Goal: Task Accomplishment & Management: Manage account settings

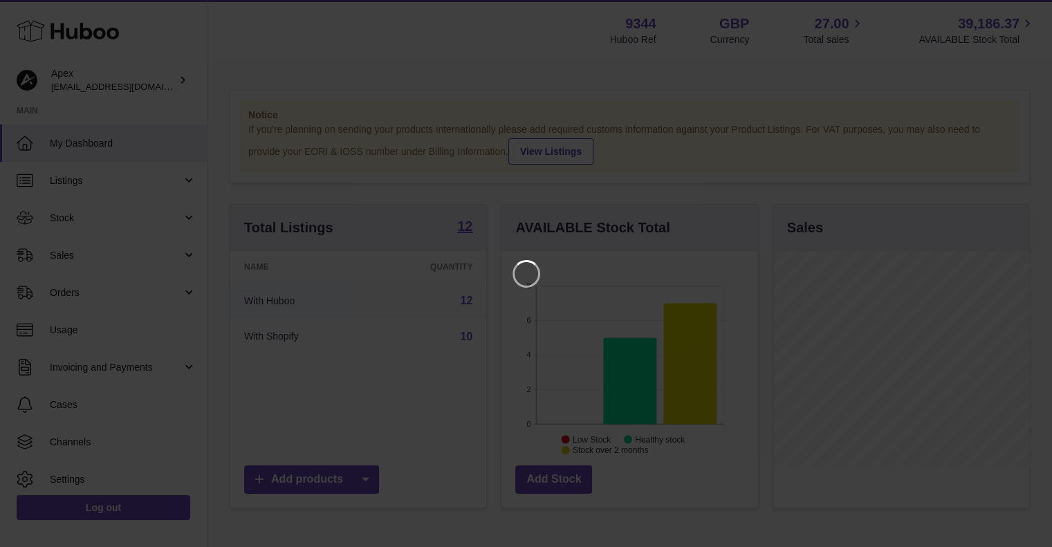
scroll to position [216, 259]
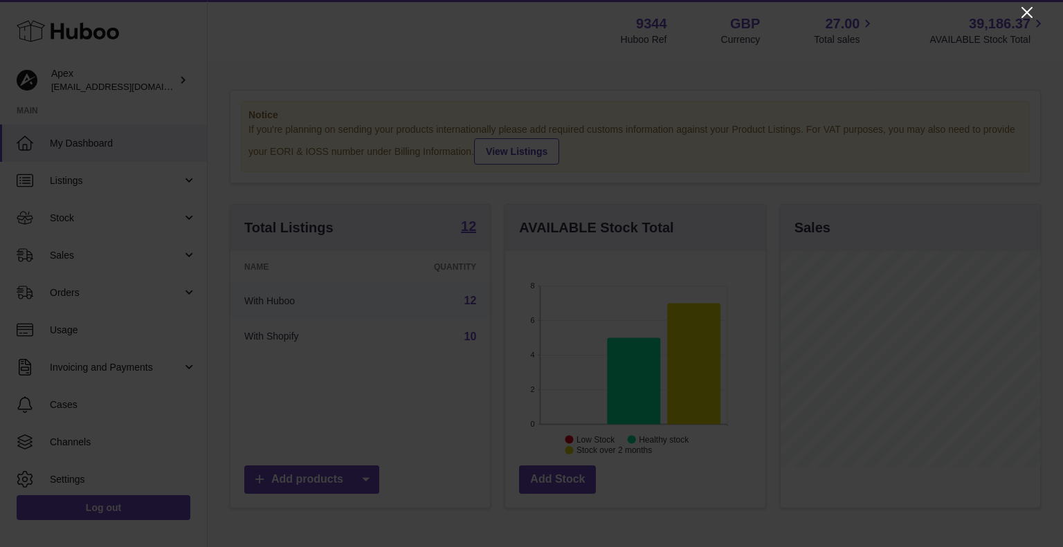
click at [1023, 10] on icon "Close" at bounding box center [1027, 12] width 17 height 17
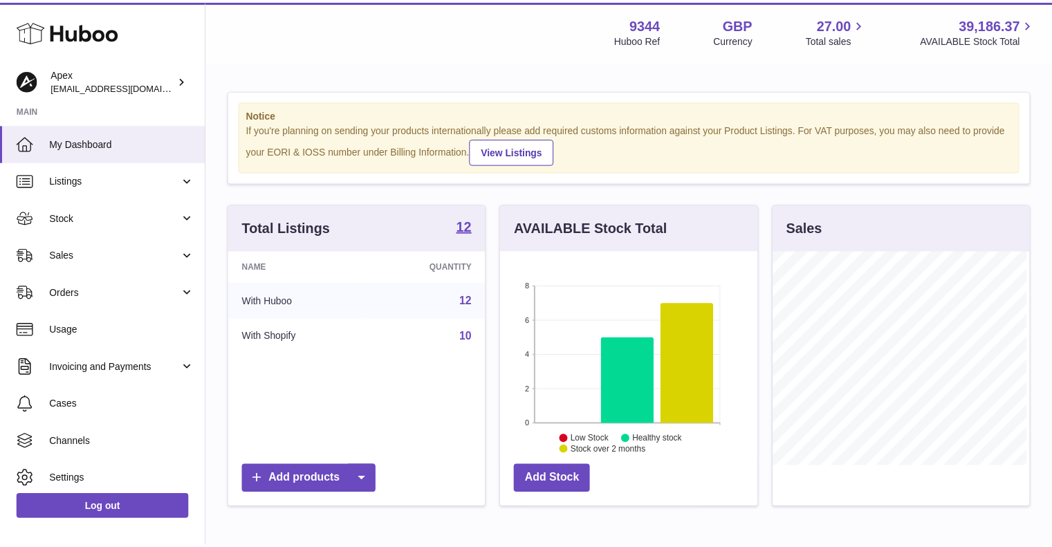
scroll to position [691724, 691683]
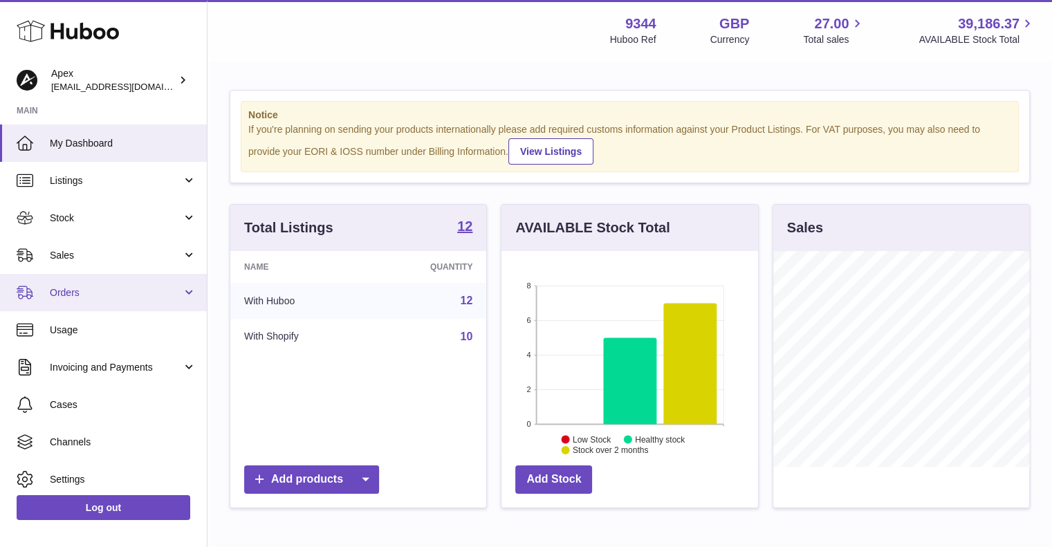
click at [177, 294] on span "Orders" at bounding box center [116, 292] width 132 height 13
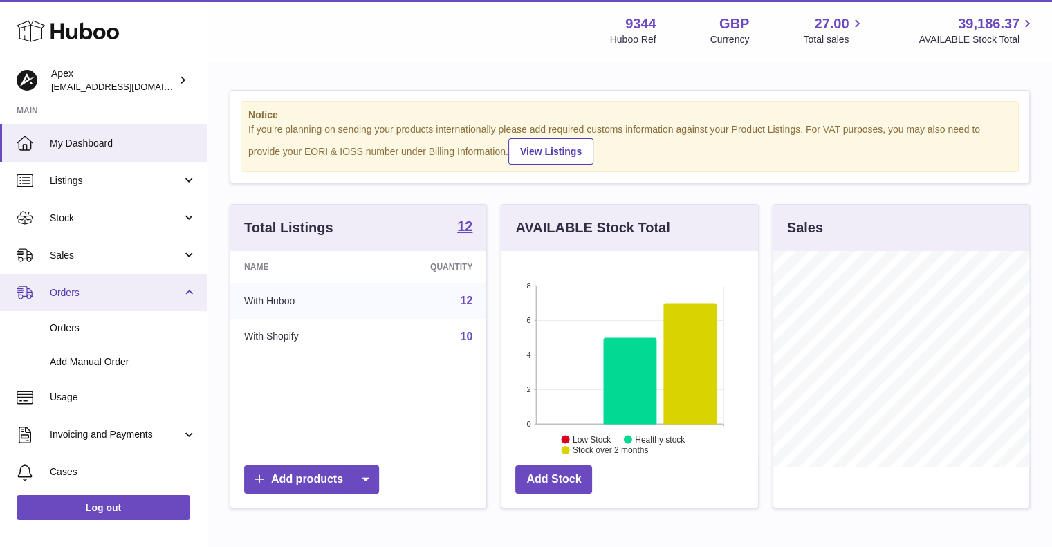
click at [188, 295] on link "Orders" at bounding box center [103, 292] width 207 height 37
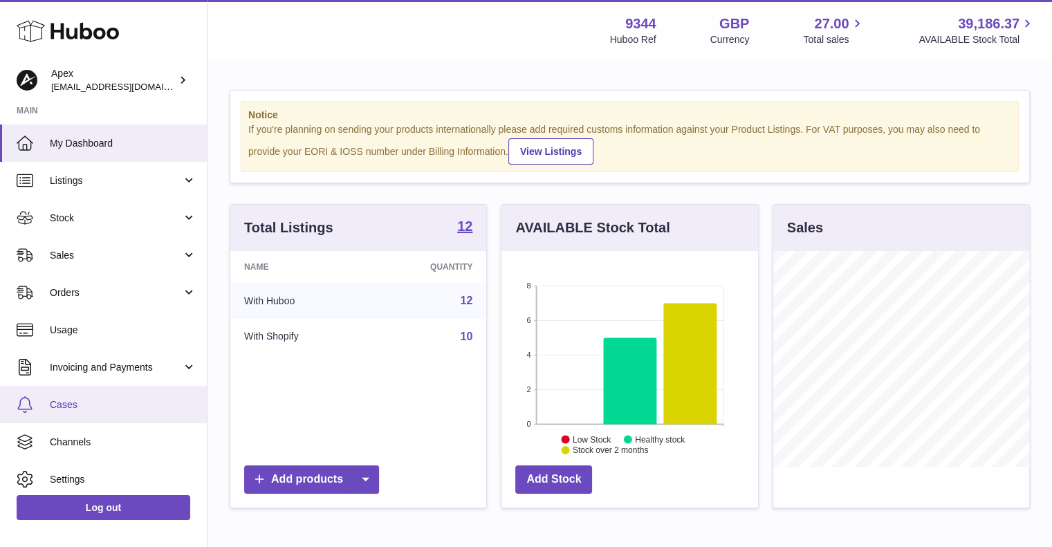
scroll to position [44, 0]
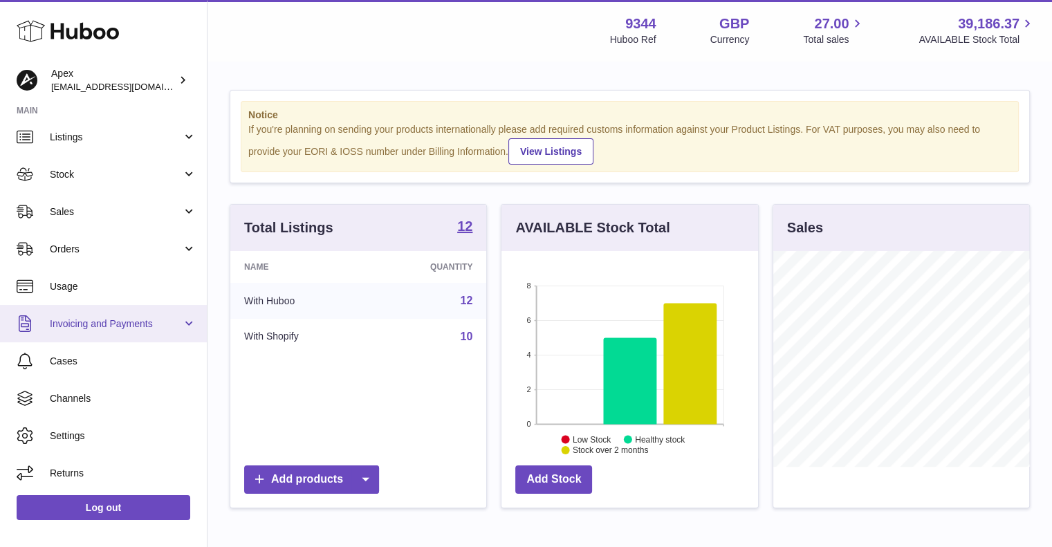
click at [183, 329] on link "Invoicing and Payments" at bounding box center [103, 323] width 207 height 37
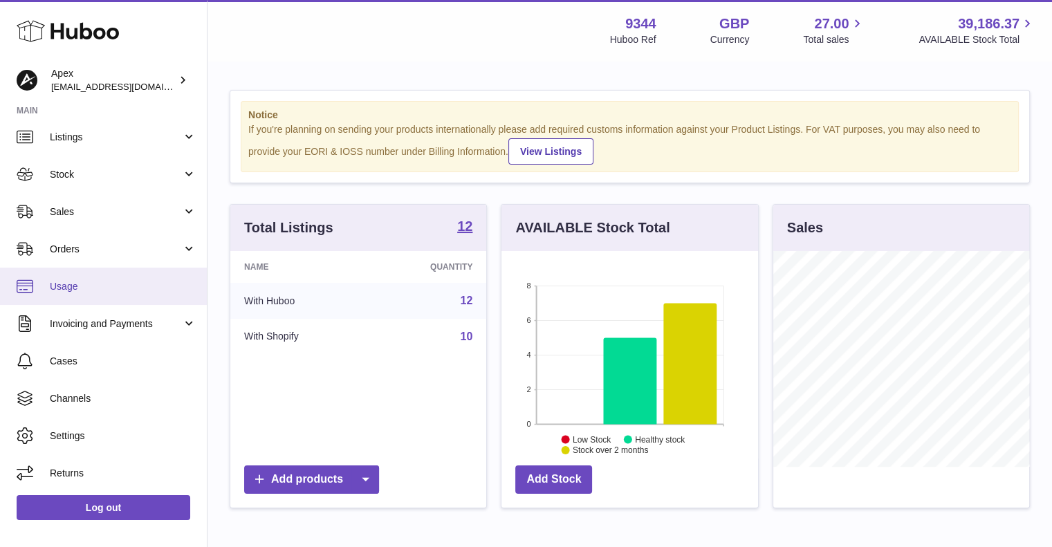
click at [51, 286] on span "Usage" at bounding box center [123, 286] width 147 height 13
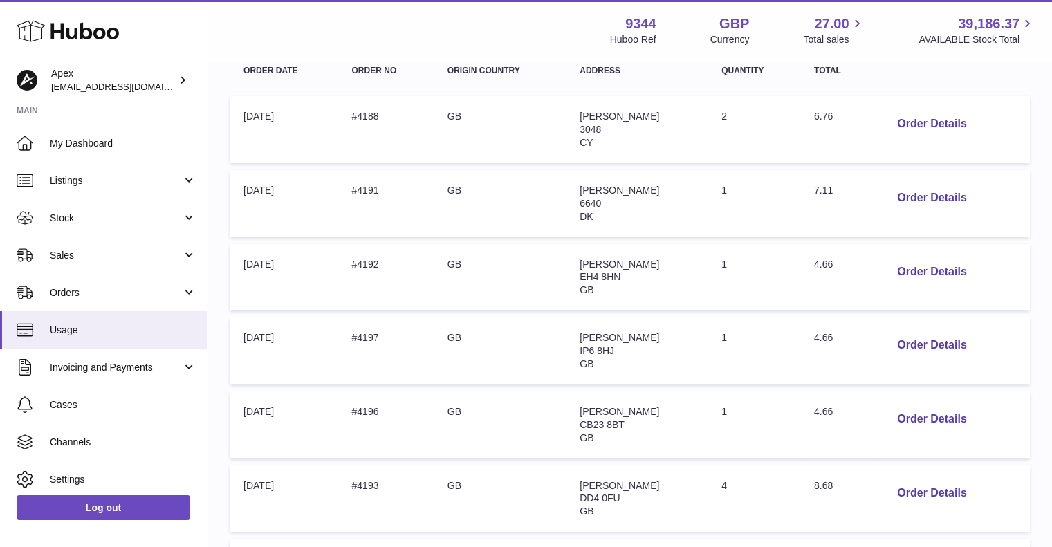
scroll to position [662, 0]
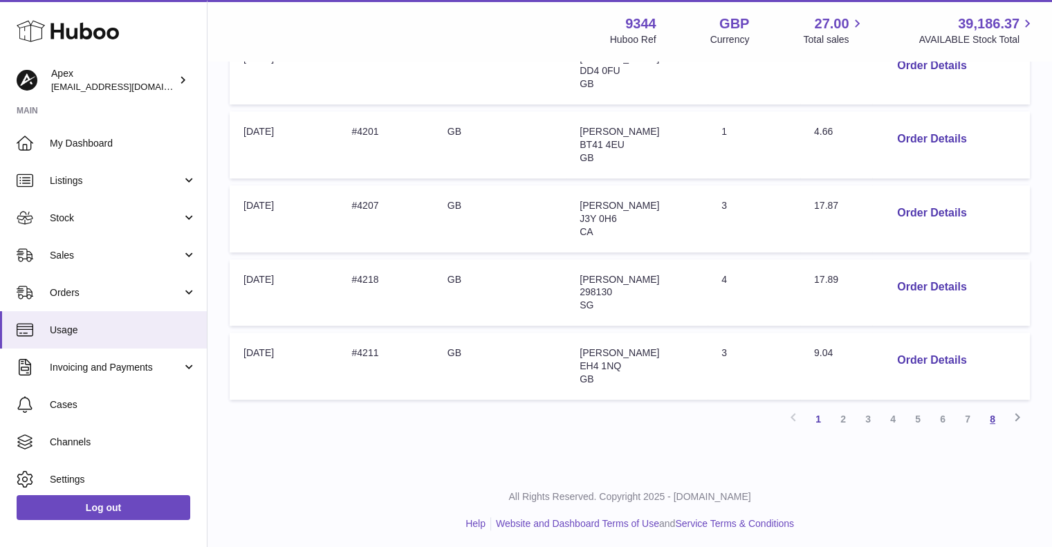
click at [997, 414] on link "8" at bounding box center [992, 419] width 25 height 25
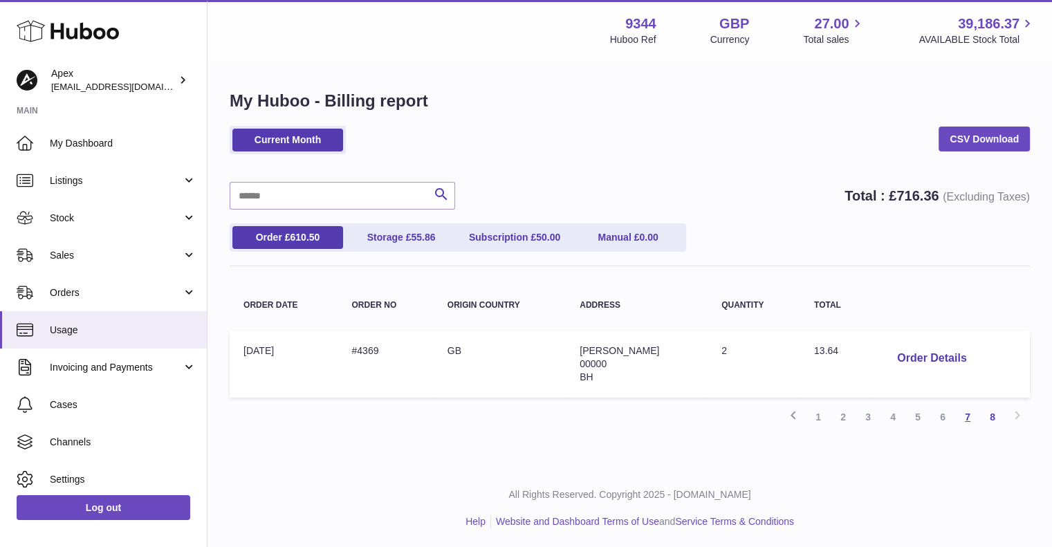
click at [971, 413] on link "7" at bounding box center [968, 417] width 25 height 25
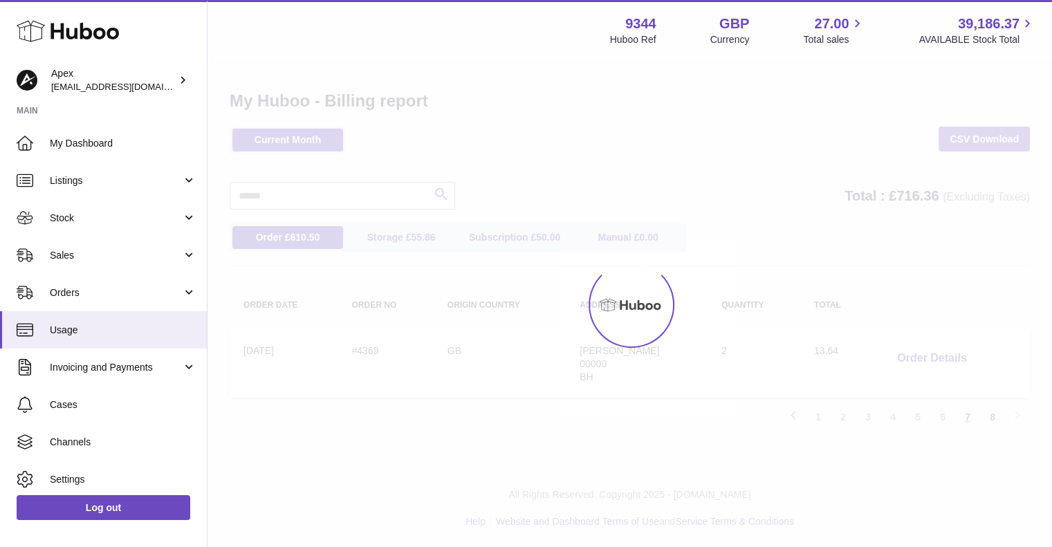
scroll to position [62, 0]
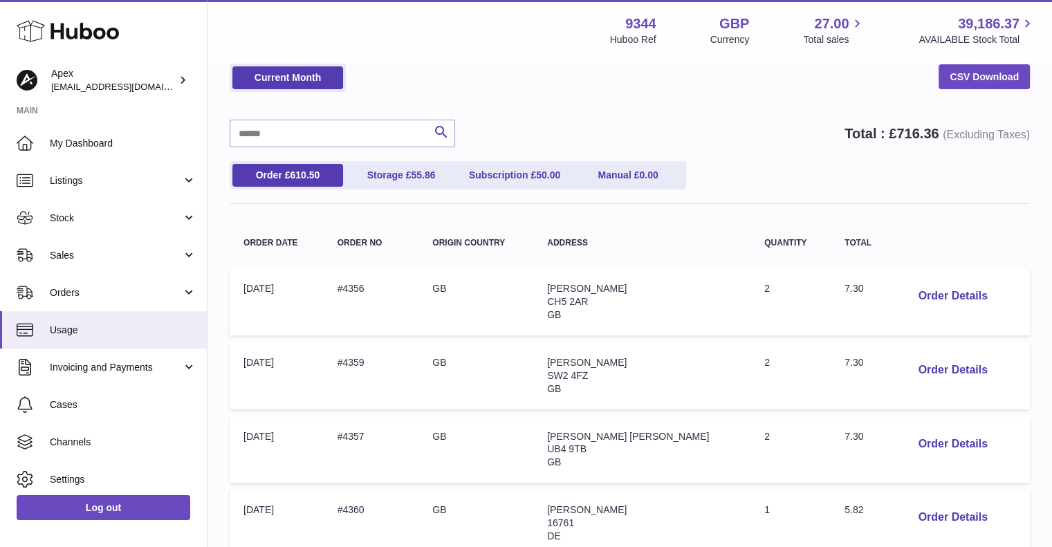
click at [756, 95] on div "Current Month CSV Download" at bounding box center [630, 85] width 801 height 42
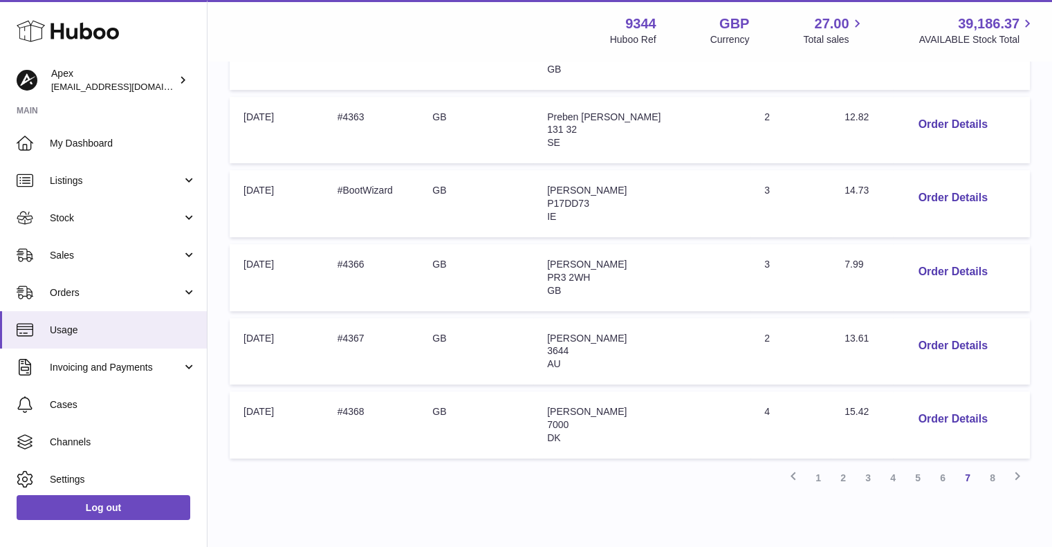
scroll to position [604, 0]
click at [989, 473] on link "8" at bounding box center [992, 477] width 25 height 25
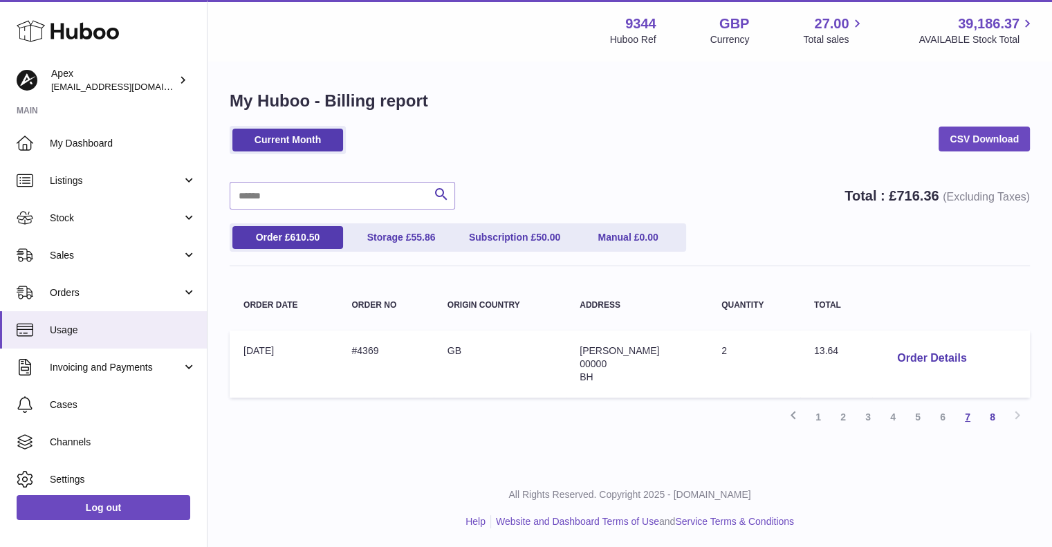
click at [967, 421] on link "7" at bounding box center [968, 417] width 25 height 25
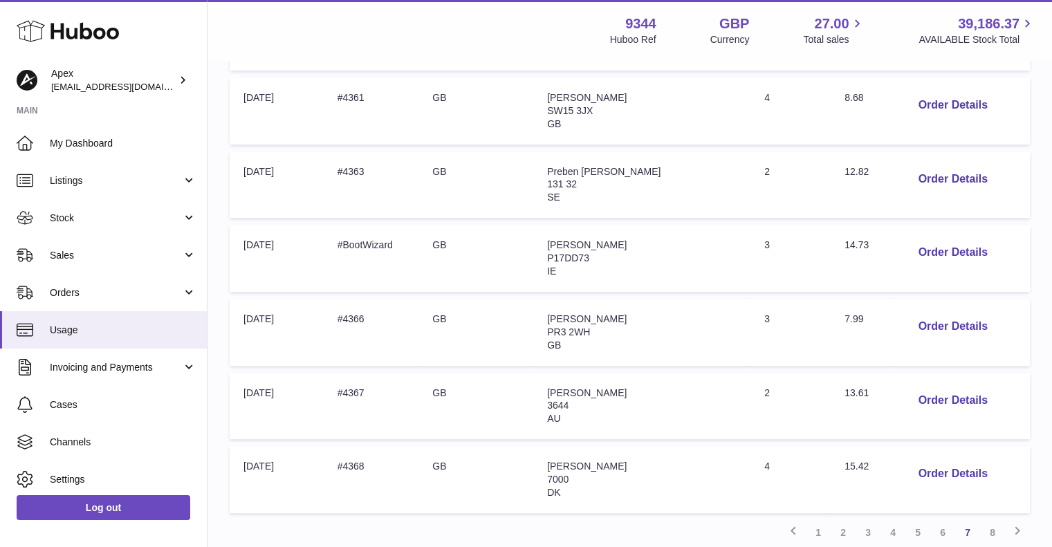
scroll to position [549, 0]
